Goal: Navigation & Orientation: Find specific page/section

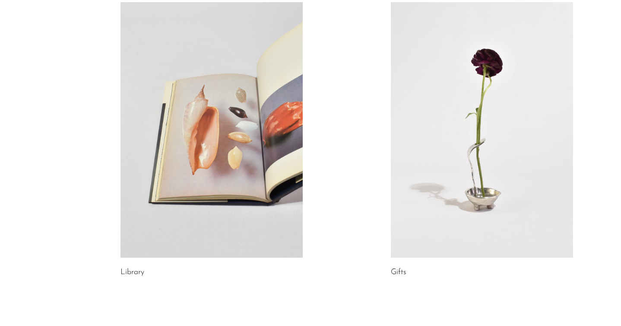
scroll to position [514, 0]
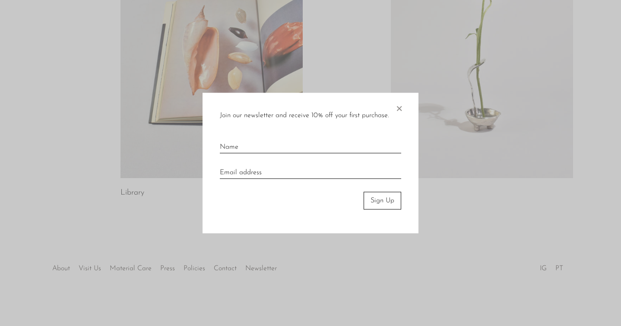
click at [400, 108] on span "×" at bounding box center [399, 107] width 9 height 28
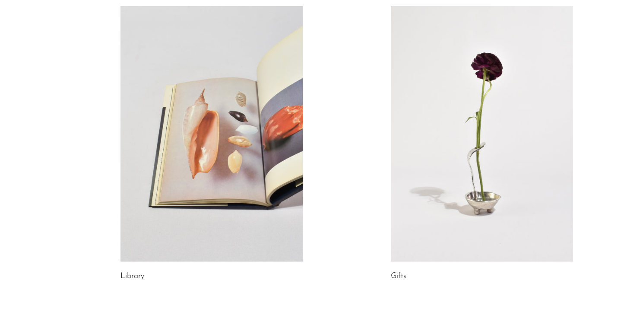
scroll to position [434, 0]
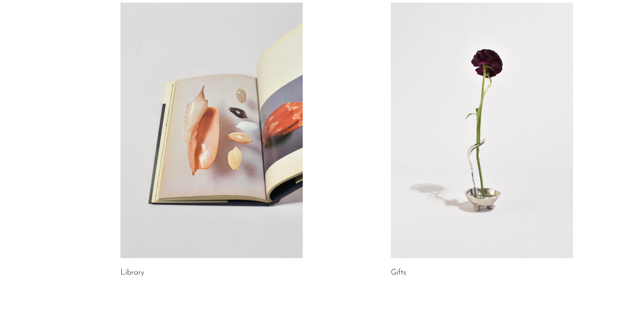
click at [228, 109] on link at bounding box center [211, 130] width 182 height 255
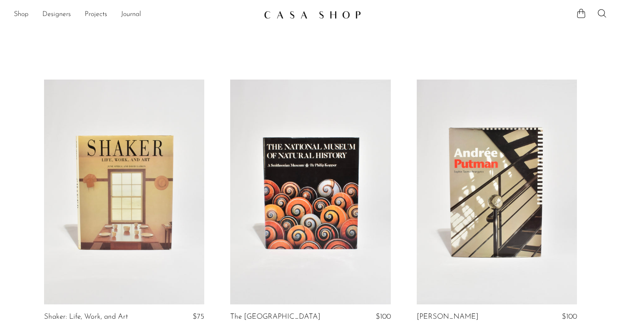
click at [23, 13] on link "Shop" at bounding box center [21, 14] width 15 height 11
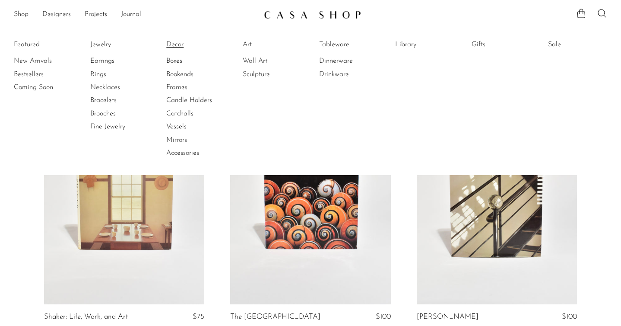
click at [171, 41] on link "Decor" at bounding box center [198, 45] width 65 height 10
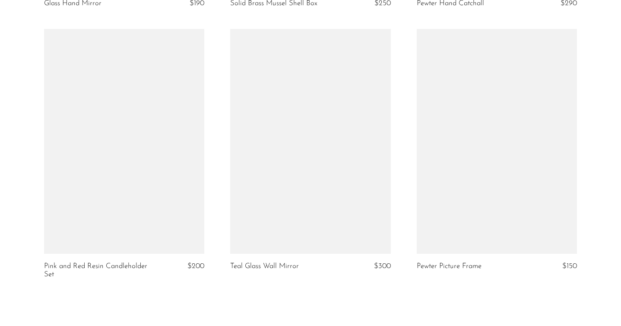
scroll to position [3131, 0]
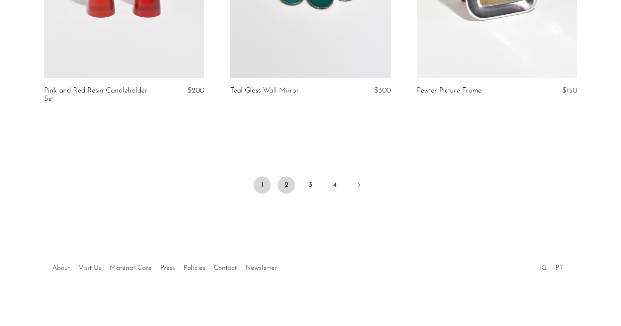
click at [286, 182] on link "2" at bounding box center [286, 184] width 17 height 17
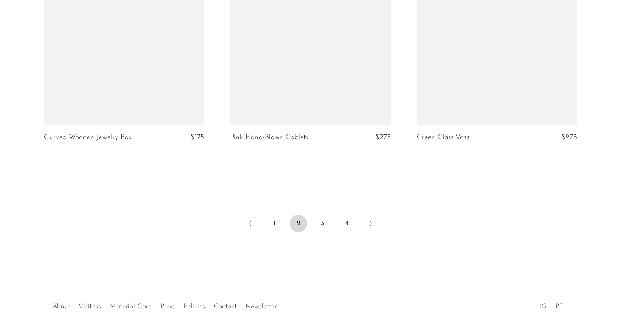
scroll to position [3115, 0]
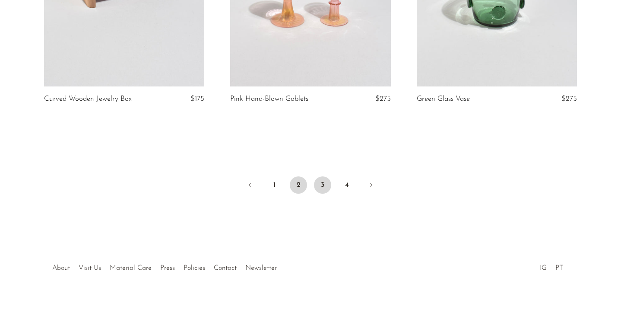
click at [324, 188] on link "3" at bounding box center [322, 184] width 17 height 17
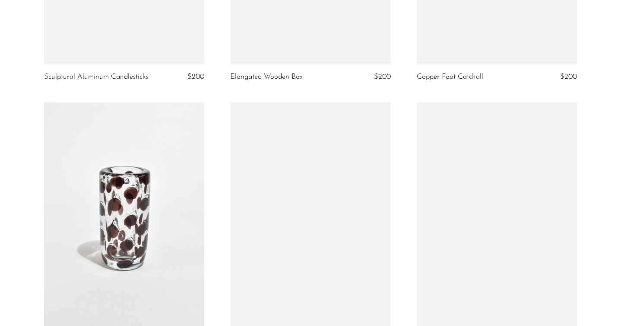
scroll to position [1029, 0]
